Goal: Transaction & Acquisition: Purchase product/service

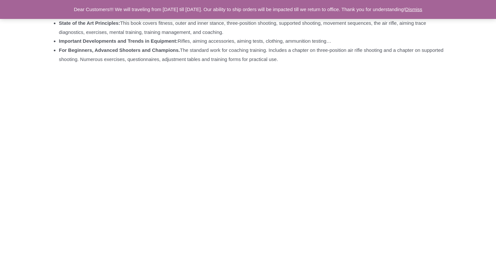
scroll to position [677, 0]
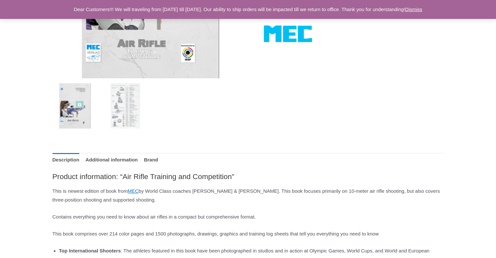
scroll to position [0, 0]
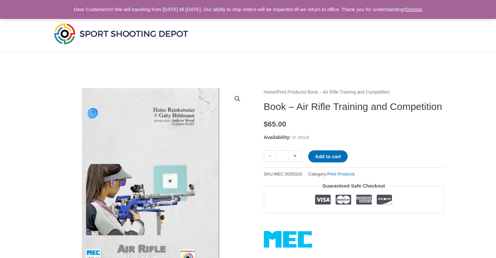
click at [116, 31] on img at bounding box center [121, 34] width 137 height 24
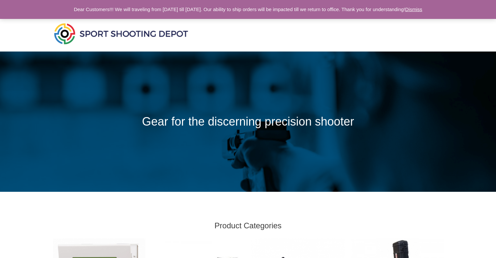
scroll to position [226, 0]
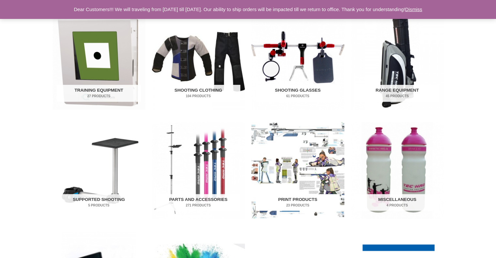
click at [300, 168] on img "Visit product category Print Products" at bounding box center [297, 170] width 93 height 97
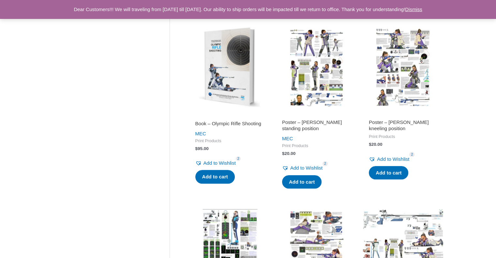
scroll to position [903, 0]
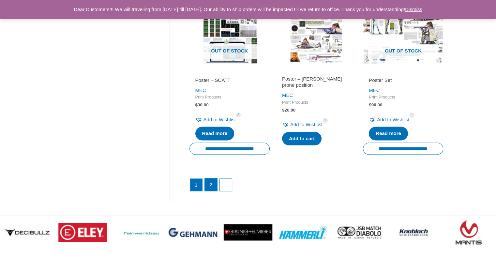
click at [206, 182] on link "2" at bounding box center [211, 184] width 12 height 13
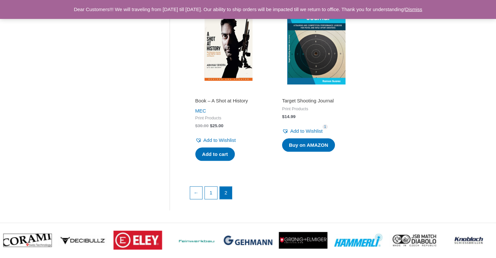
scroll to position [535, 0]
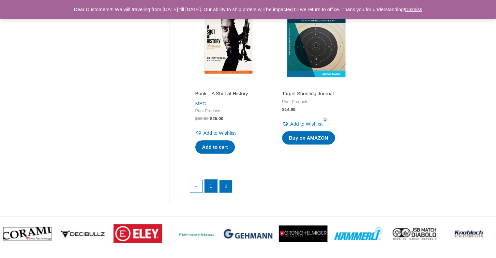
click at [214, 190] on link "1" at bounding box center [211, 185] width 12 height 13
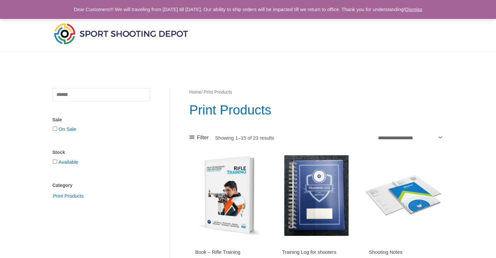
scroll to position [226, 0]
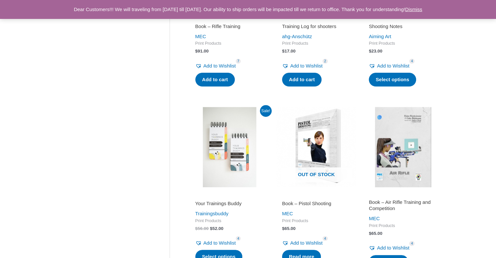
click at [401, 157] on img at bounding box center [403, 147] width 80 height 80
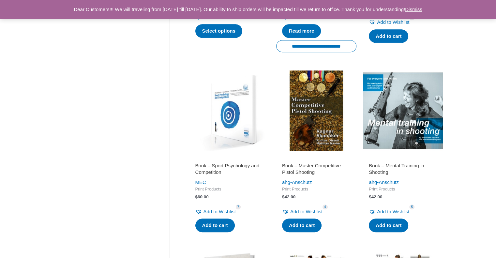
click at [216, 164] on h2 "Book – Sport Psychology and Competition" at bounding box center [229, 168] width 68 height 13
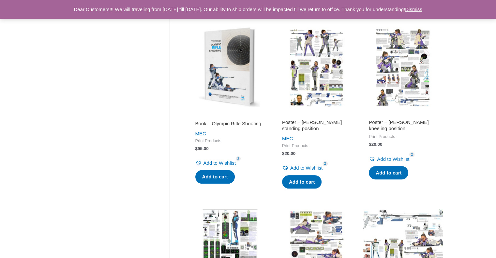
click at [241, 71] on img at bounding box center [229, 67] width 80 height 80
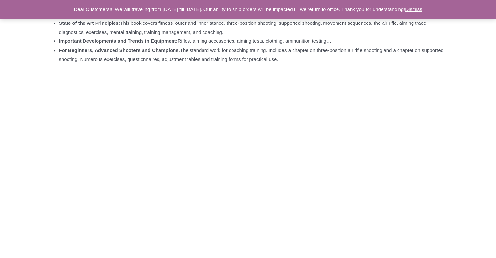
scroll to position [226, 0]
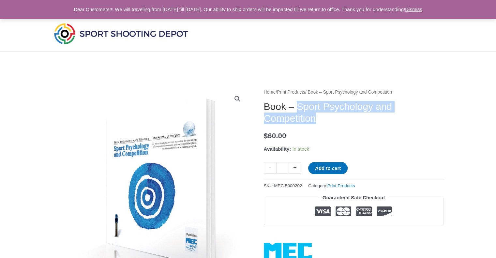
drag, startPoint x: 300, startPoint y: 106, endPoint x: 331, endPoint y: 122, distance: 34.6
click at [331, 122] on h1 "Book – Sport Psychology and Competition" at bounding box center [354, 112] width 180 height 23
copy h1 "Sport Psychology and Competition"
click at [299, 92] on link "Print Products" at bounding box center [291, 92] width 28 height 5
click at [338, 168] on button "Add to cart" at bounding box center [327, 168] width 39 height 12
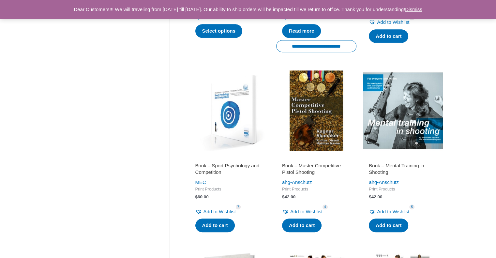
scroll to position [677, 0]
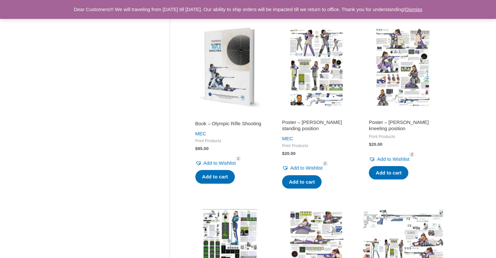
click at [235, 55] on img at bounding box center [229, 67] width 80 height 80
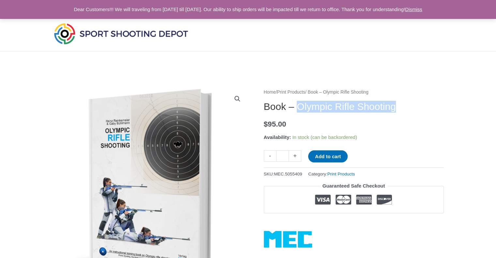
drag, startPoint x: 304, startPoint y: 106, endPoint x: 414, endPoint y: 112, distance: 109.8
click at [414, 112] on h1 "Book – Olympic Rifle Shooting" at bounding box center [354, 107] width 180 height 12
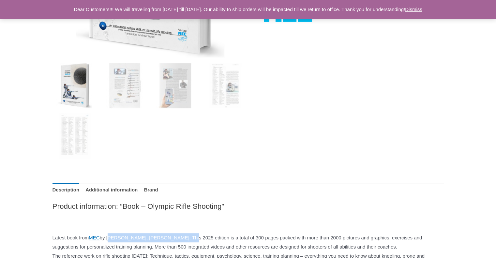
drag, startPoint x: 116, startPoint y: 237, endPoint x: 203, endPoint y: 240, distance: 86.8
click at [203, 240] on p "Latest book from MEC by Gaby Bühlmann, Heinz Reinkemeier. This 2025 edition is …" at bounding box center [248, 251] width 391 height 36
copy p "Gaby Bühlmann, Heinz Reinkemeier"
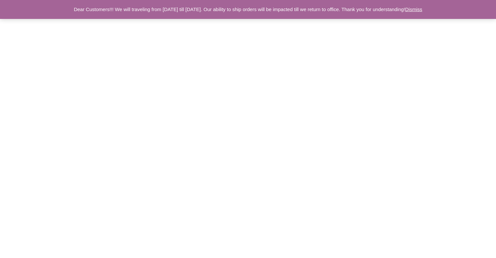
scroll to position [535, 0]
click at [199, 231] on p at bounding box center [248, 226] width 391 height 9
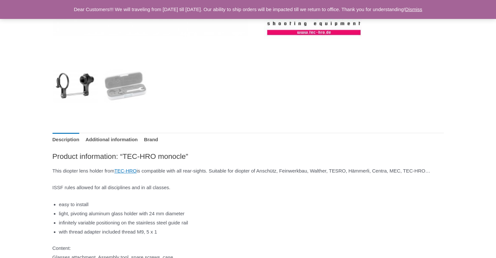
scroll to position [451, 0]
